Goal: Obtain resource: Obtain resource

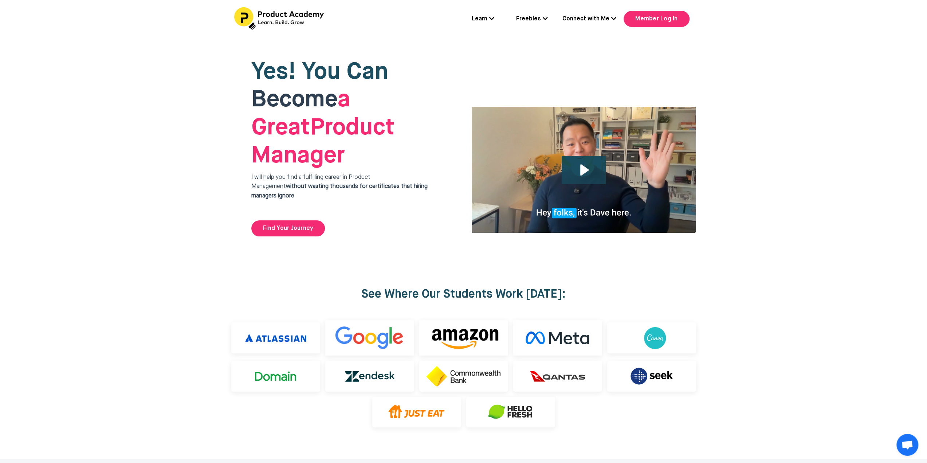
click at [543, 18] on link "Freebies" at bounding box center [532, 19] width 32 height 9
click at [544, 46] on link "Free: My 5 Steps Breaking into PM Blueprint" at bounding box center [545, 50] width 73 height 35
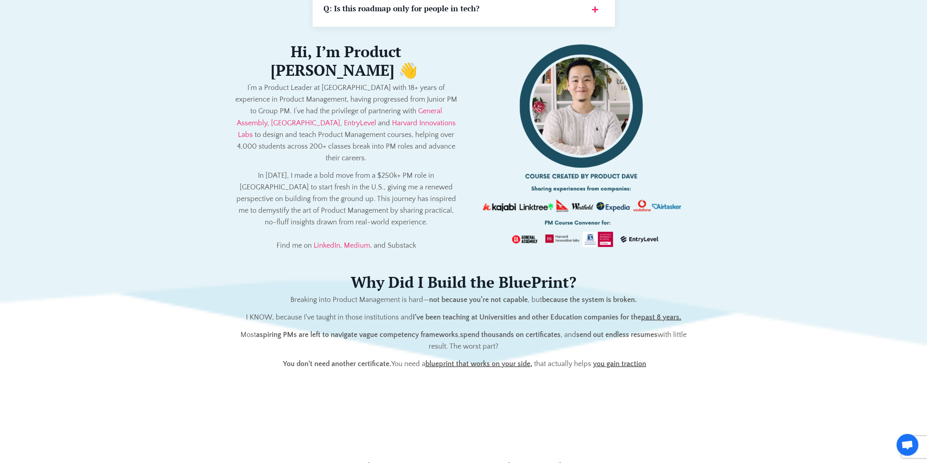
scroll to position [1347, 0]
